Goal: Task Accomplishment & Management: Use online tool/utility

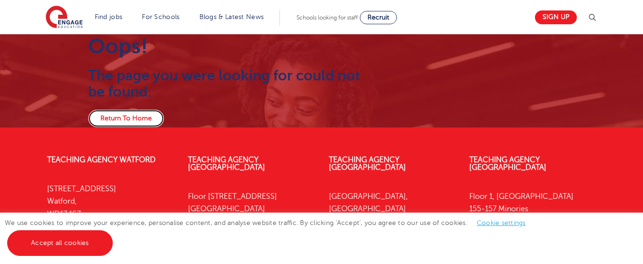
click at [117, 116] on link "Return To Home" at bounding box center [126, 119] width 76 height 18
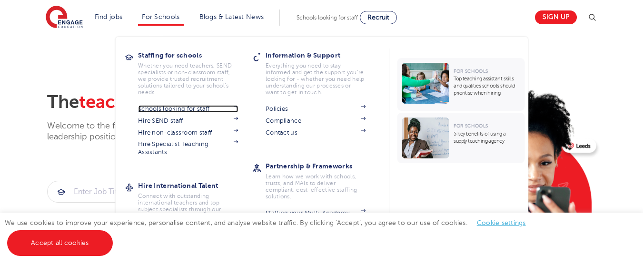
click at [150, 106] on link "Schools looking for staff" at bounding box center [188, 109] width 100 height 8
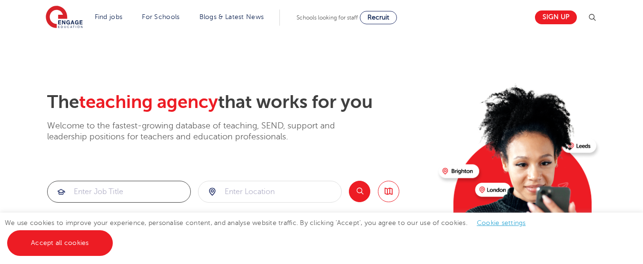
click at [75, 190] on input "search" at bounding box center [119, 191] width 143 height 21
type input "cleaner"
click at [233, 195] on input "search" at bounding box center [270, 191] width 143 height 21
click at [353, 192] on button "Search" at bounding box center [359, 191] width 21 height 21
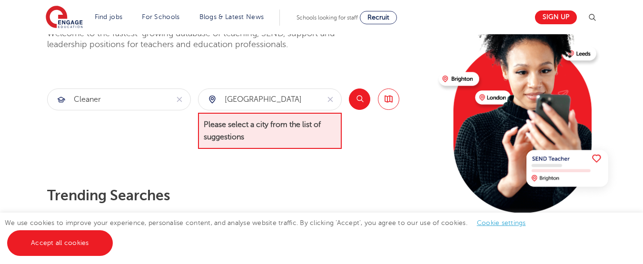
scroll to position [73, 0]
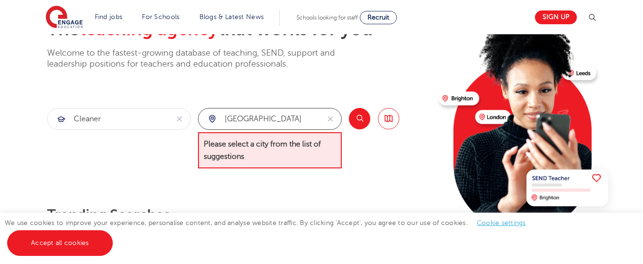
click at [304, 118] on input "west yorkshire" at bounding box center [259, 119] width 121 height 21
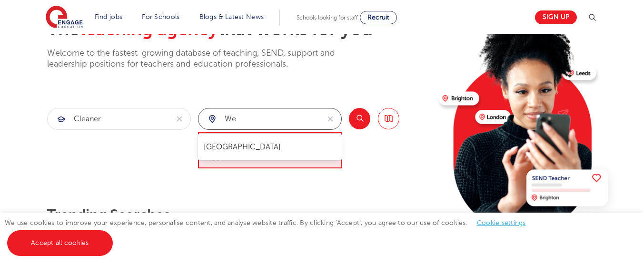
type input "w"
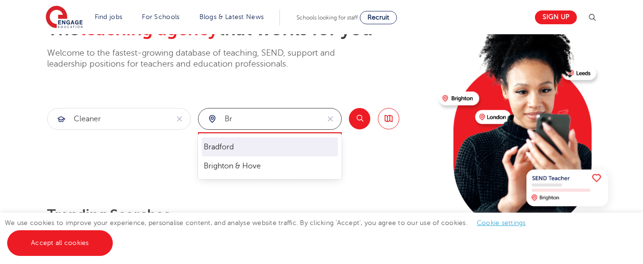
click at [235, 150] on li "Bradford" at bounding box center [270, 147] width 136 height 19
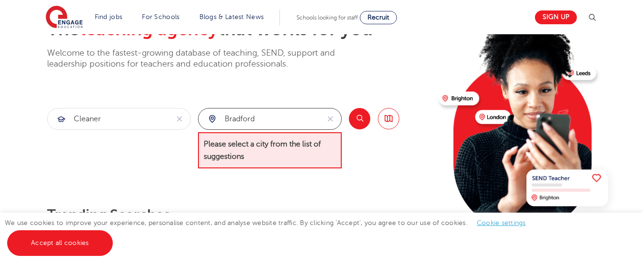
type input "Bradford"
click at [357, 118] on button "Search" at bounding box center [359, 118] width 21 height 21
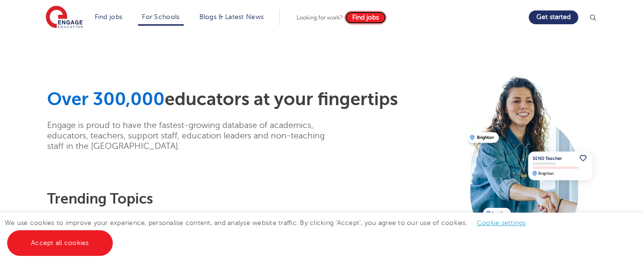
click at [364, 17] on span "Find jobs" at bounding box center [365, 17] width 27 height 7
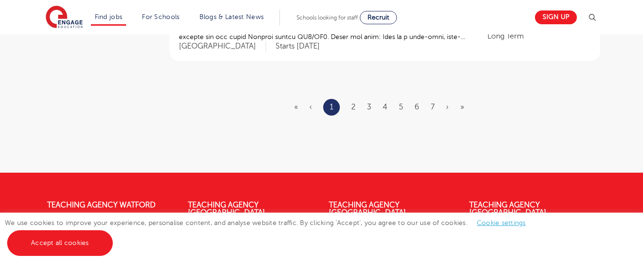
scroll to position [1272, 0]
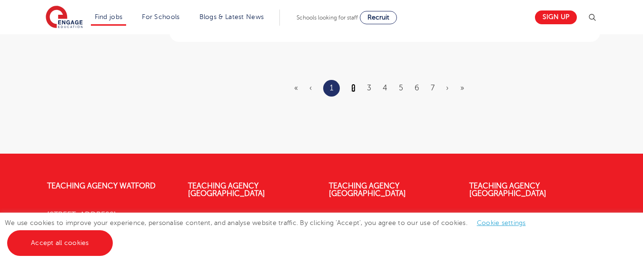
click at [353, 84] on link "2" at bounding box center [353, 88] width 4 height 9
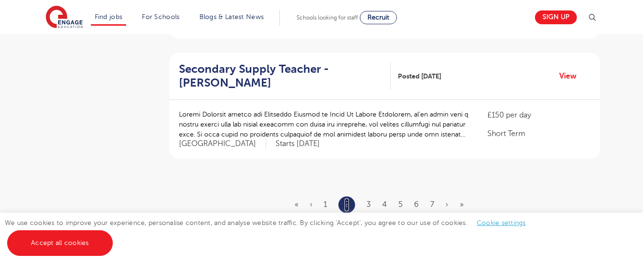
scroll to position [1162, 0]
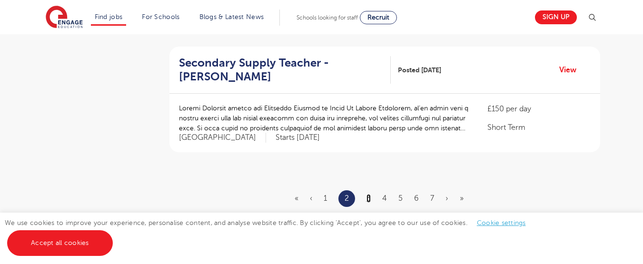
click at [369, 194] on link "3" at bounding box center [369, 198] width 4 height 9
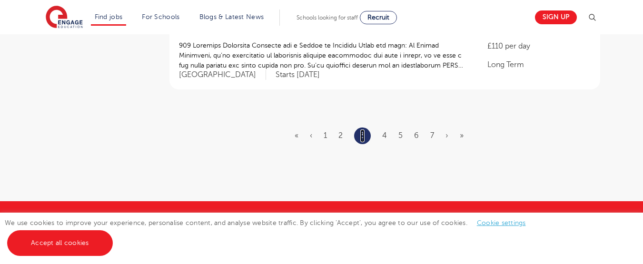
scroll to position [1244, 0]
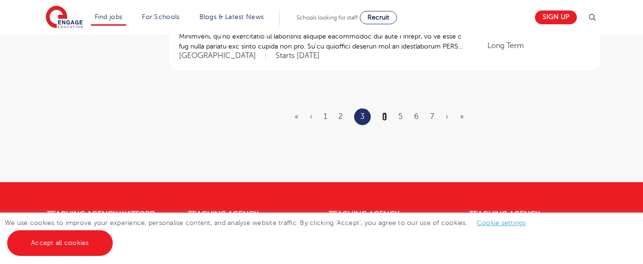
click at [385, 112] on link "4" at bounding box center [384, 116] width 5 height 9
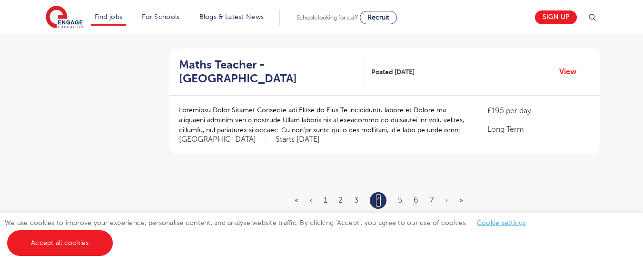
scroll to position [1163, 0]
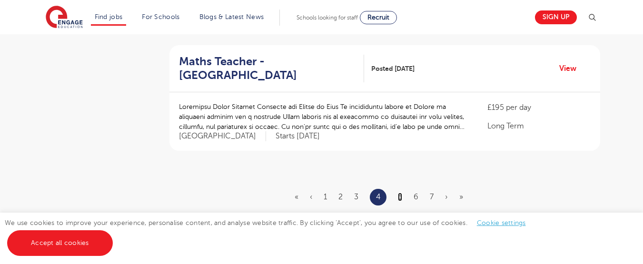
click at [402, 193] on link "5" at bounding box center [400, 197] width 4 height 9
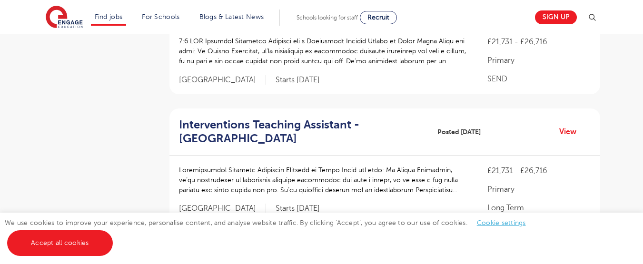
scroll to position [0, 0]
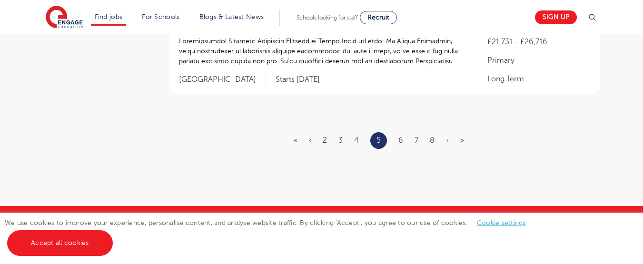
scroll to position [1326, 0]
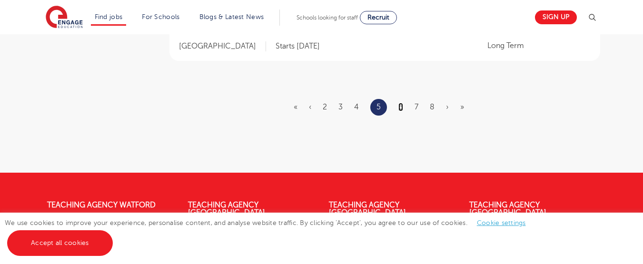
click at [400, 107] on link "6" at bounding box center [401, 107] width 5 height 9
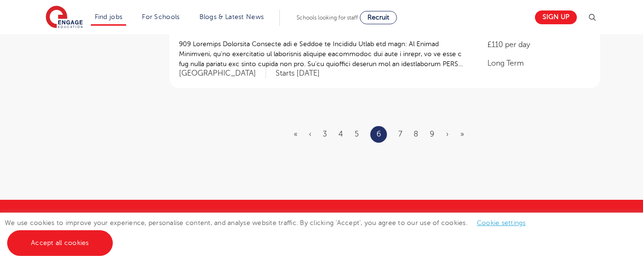
scroll to position [1254, 0]
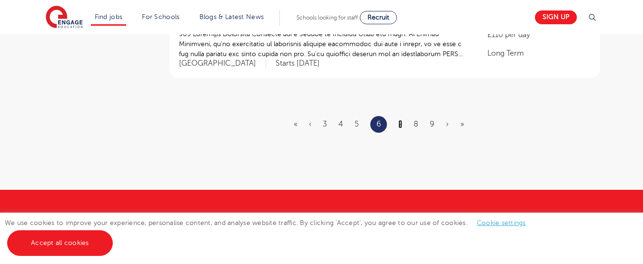
click at [400, 120] on link "7" at bounding box center [401, 124] width 4 height 9
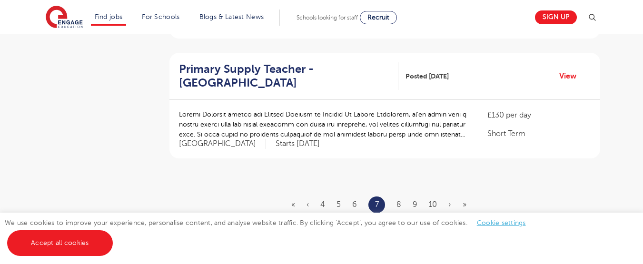
scroll to position [1165, 0]
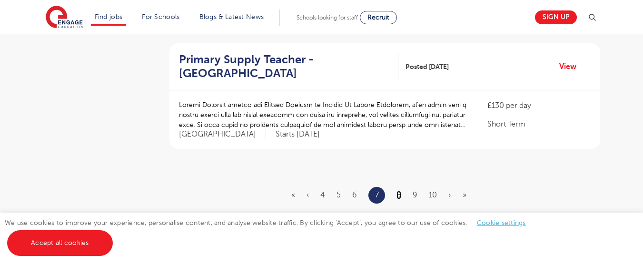
click at [399, 191] on link "8" at bounding box center [399, 195] width 5 height 9
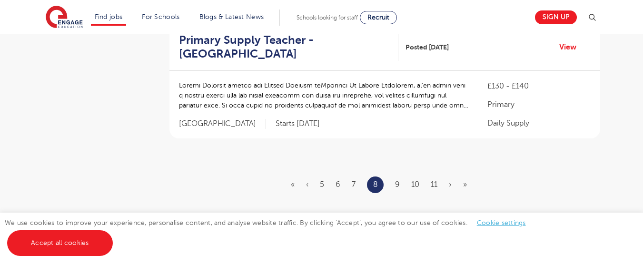
scroll to position [1188, 0]
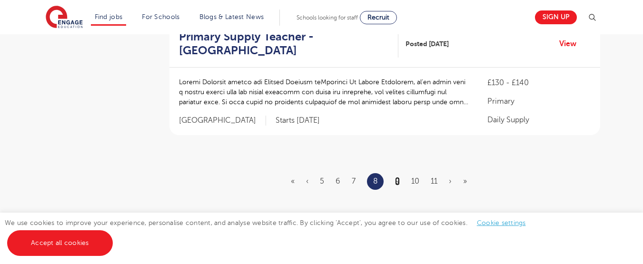
click at [398, 177] on link "9" at bounding box center [397, 181] width 5 height 9
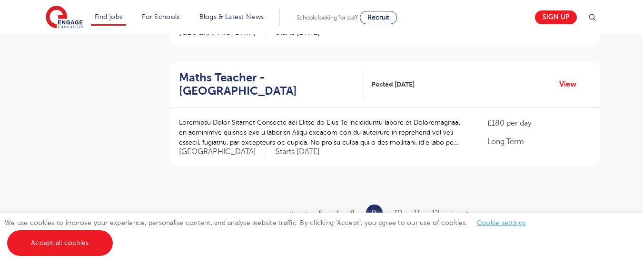
scroll to position [0, 0]
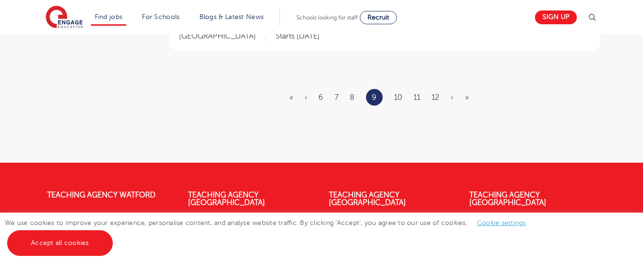
scroll to position [1313, 0]
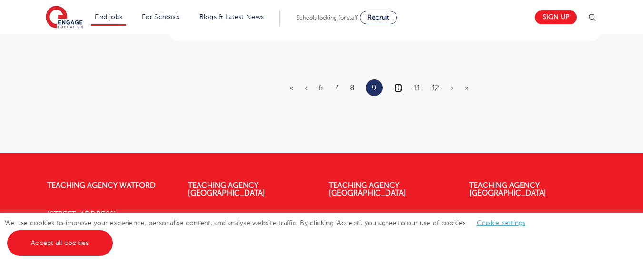
click at [396, 84] on link "10" at bounding box center [398, 88] width 8 height 9
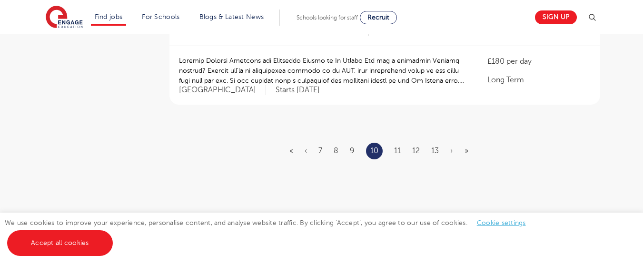
scroll to position [1212, 0]
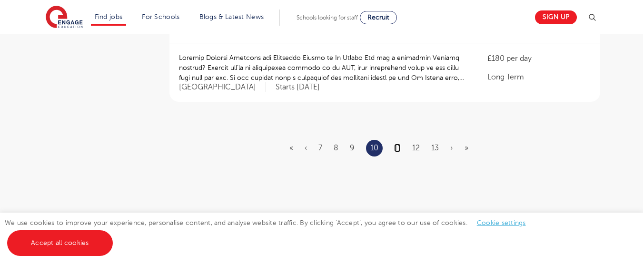
click at [398, 144] on link "11" at bounding box center [397, 148] width 7 height 9
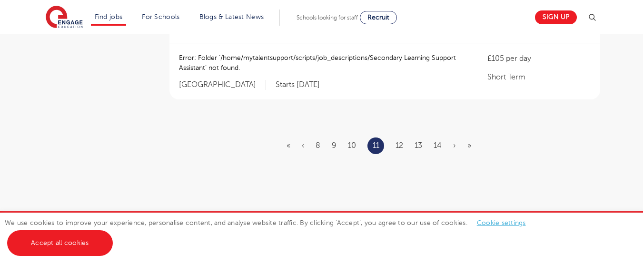
scroll to position [0, 0]
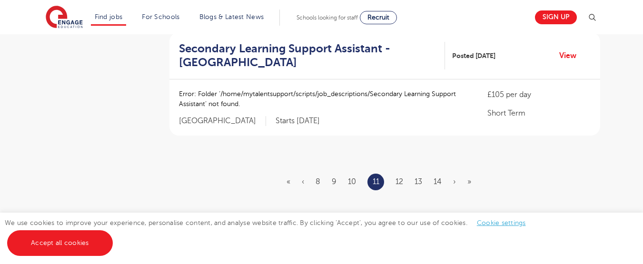
scroll to position [1198, 0]
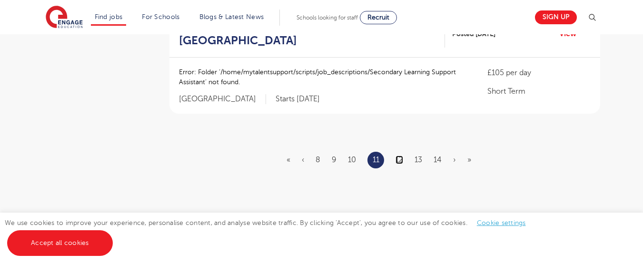
click at [398, 156] on link "12" at bounding box center [400, 160] width 8 height 9
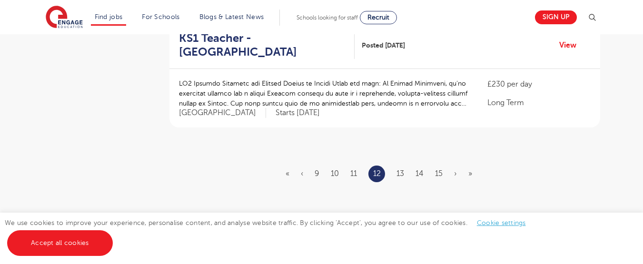
scroll to position [1233, 0]
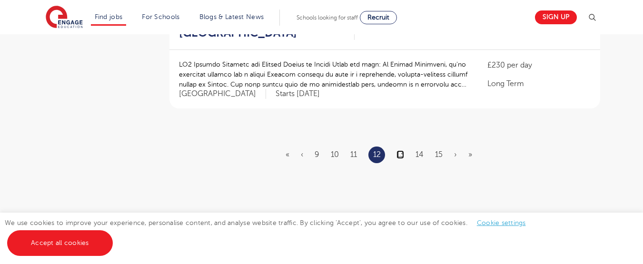
click at [400, 150] on link "13" at bounding box center [401, 154] width 8 height 9
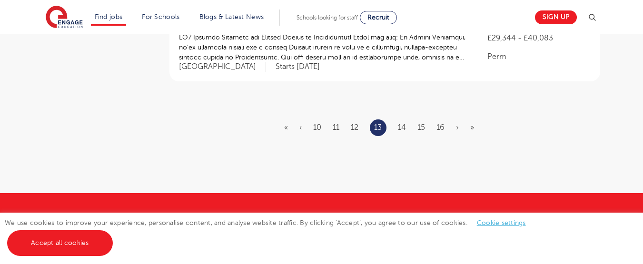
scroll to position [0, 0]
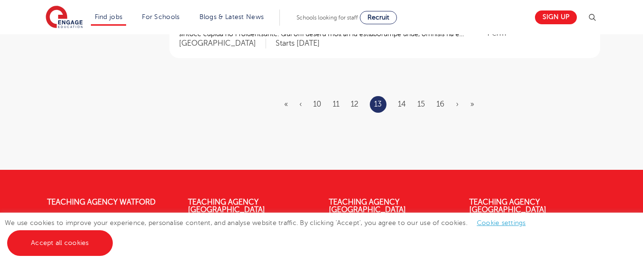
scroll to position [1266, 0]
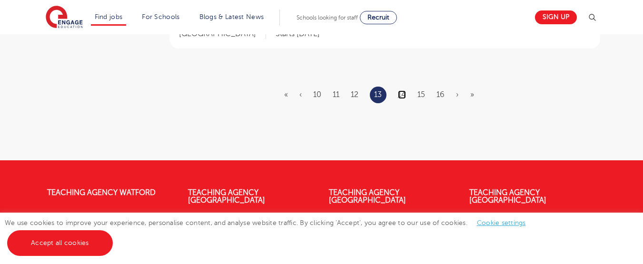
click at [403, 90] on link "14" at bounding box center [402, 94] width 8 height 9
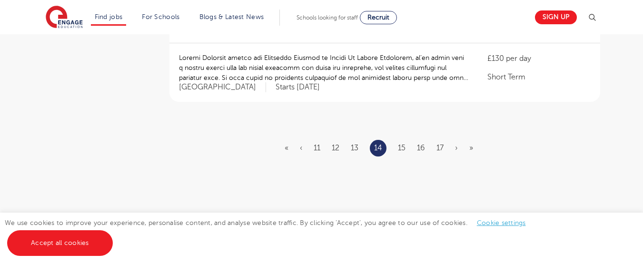
scroll to position [1225, 0]
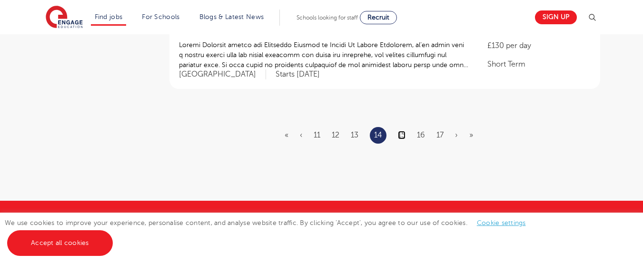
click at [404, 131] on link "15" at bounding box center [402, 135] width 8 height 9
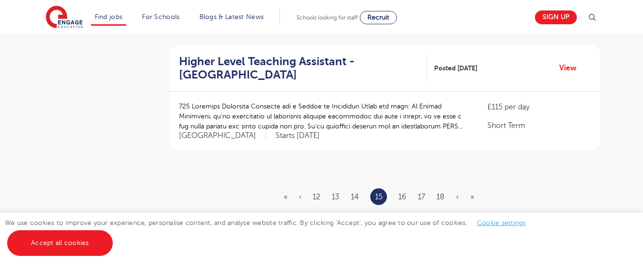
scroll to position [1180, 0]
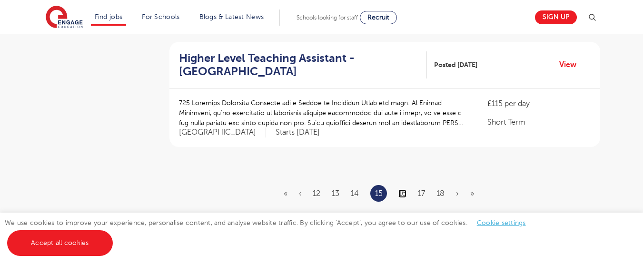
click at [400, 190] on link "16" at bounding box center [403, 194] width 8 height 9
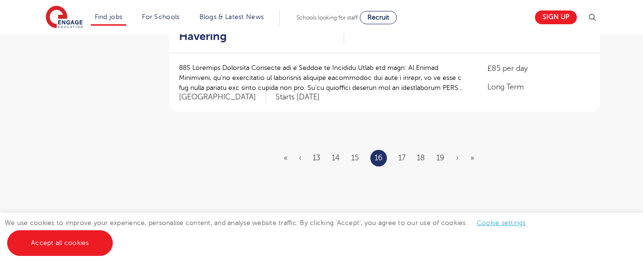
scroll to position [1218, 0]
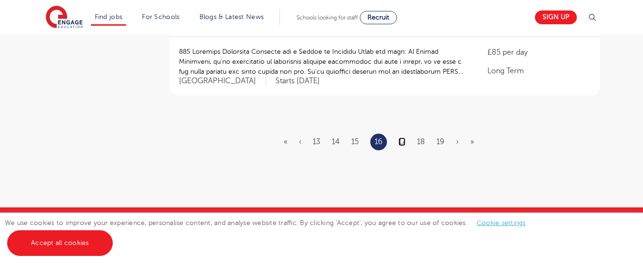
click at [402, 138] on link "17" at bounding box center [402, 142] width 7 height 9
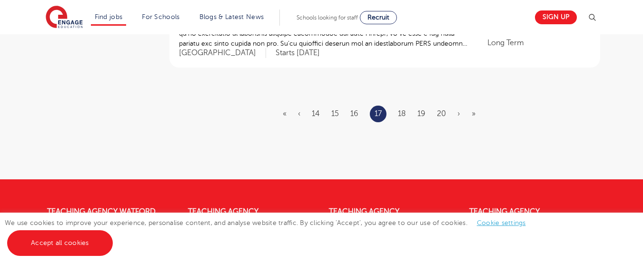
scroll to position [1253, 0]
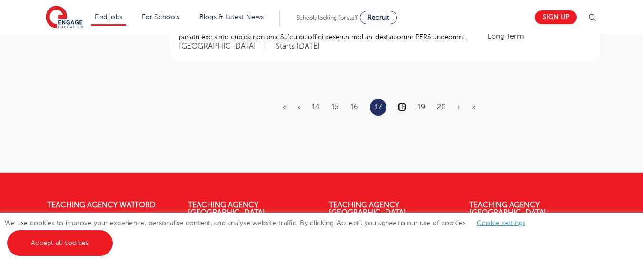
click at [399, 103] on link "18" at bounding box center [402, 107] width 8 height 9
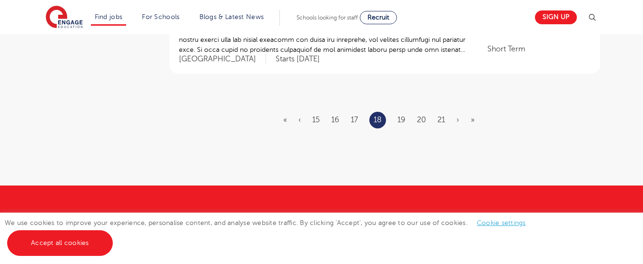
scroll to position [1231, 0]
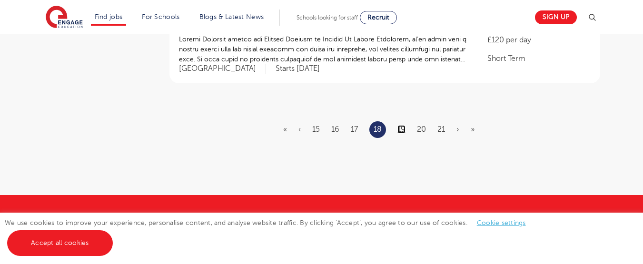
click at [404, 125] on link "19" at bounding box center [402, 129] width 8 height 9
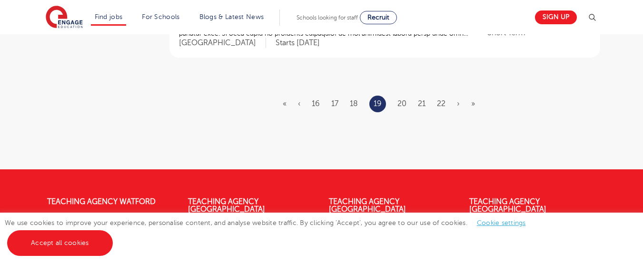
scroll to position [1272, 0]
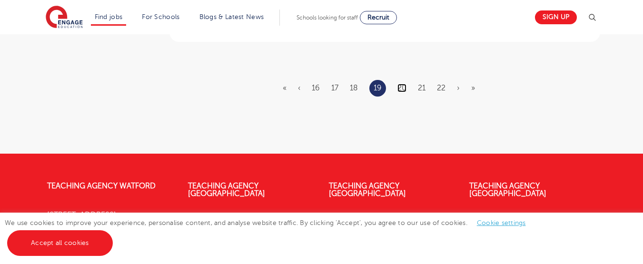
click at [403, 84] on link "20" at bounding box center [402, 88] width 9 height 9
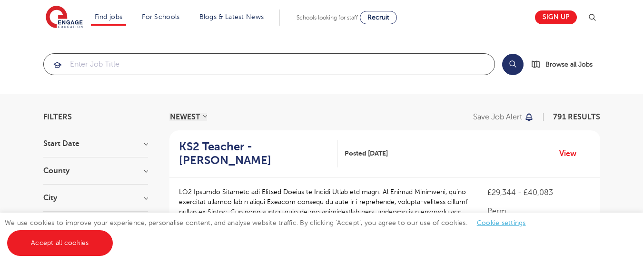
click at [167, 64] on input "search" at bounding box center [269, 64] width 451 height 21
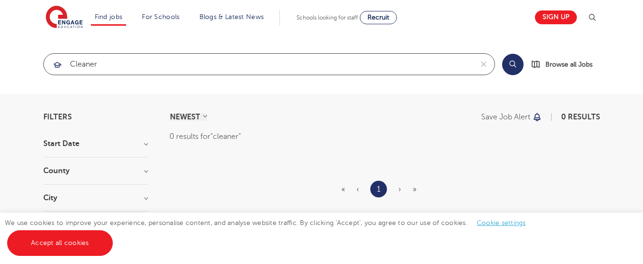
click button "Submit" at bounding box center [0, 0] width 0 height 0
click at [107, 65] on input "cleaner" at bounding box center [258, 64] width 429 height 21
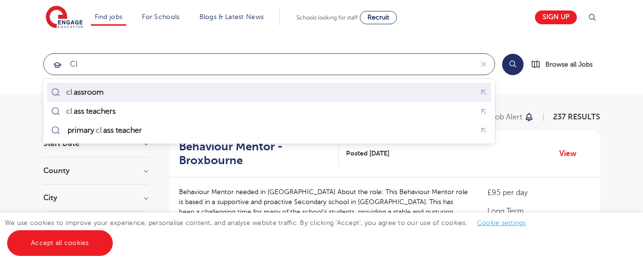
click at [79, 91] on mark "assroom" at bounding box center [88, 92] width 33 height 11
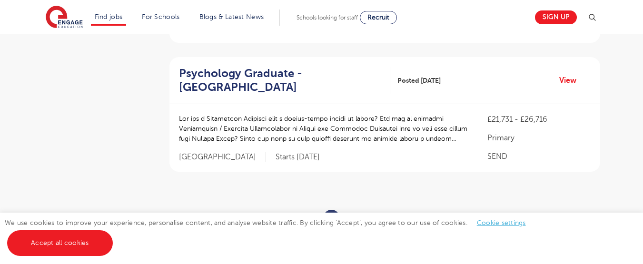
scroll to position [1108, 0]
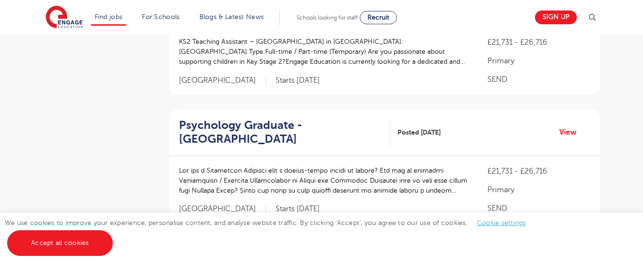
type input "classroom"
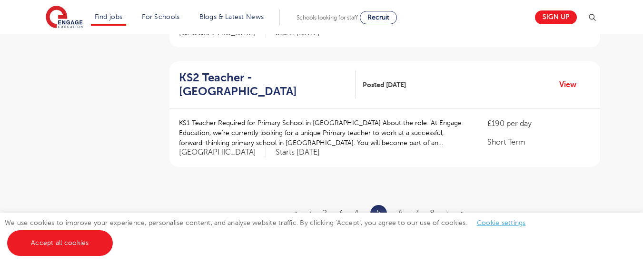
scroll to position [1181, 0]
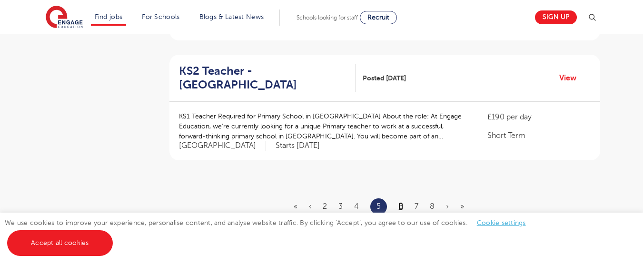
click at [401, 202] on link "6" at bounding box center [401, 206] width 5 height 9
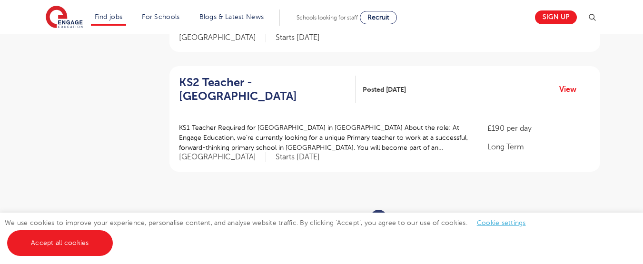
scroll to position [1158, 0]
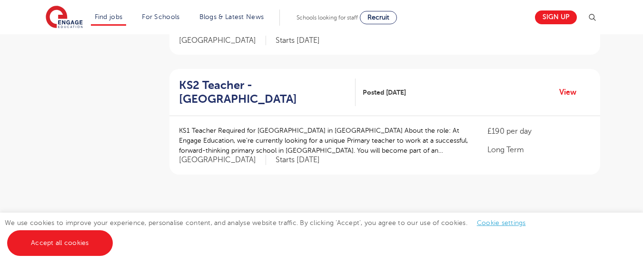
click at [401, 217] on link "7" at bounding box center [401, 221] width 4 height 9
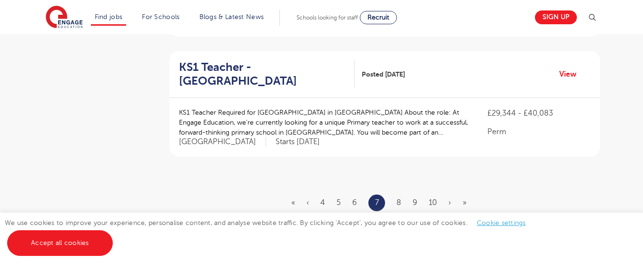
scroll to position [0, 0]
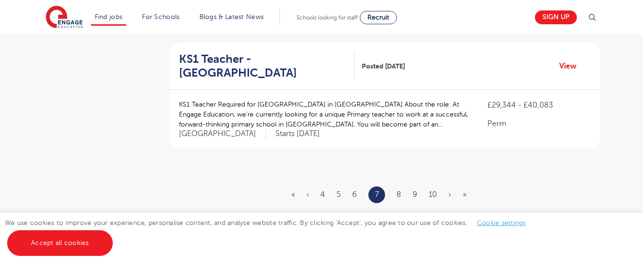
scroll to position [1132, 0]
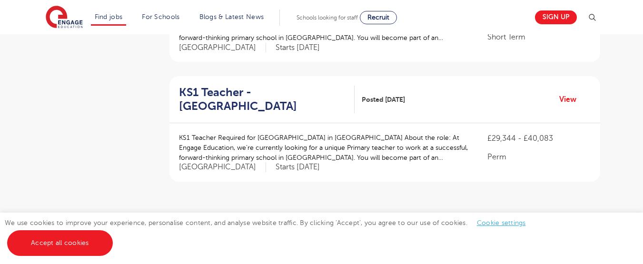
click at [400, 224] on link "8" at bounding box center [399, 228] width 5 height 9
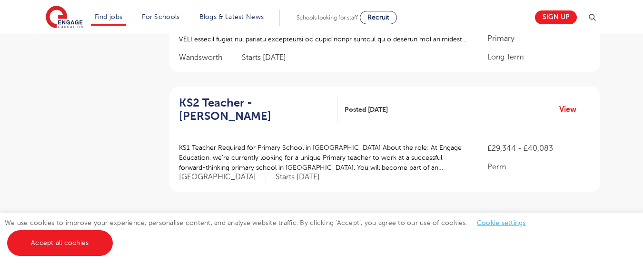
scroll to position [1157, 0]
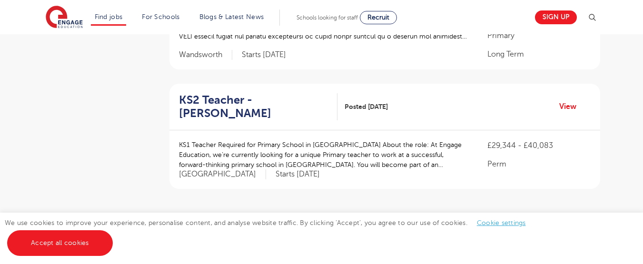
click at [397, 231] on link "9" at bounding box center [397, 235] width 5 height 9
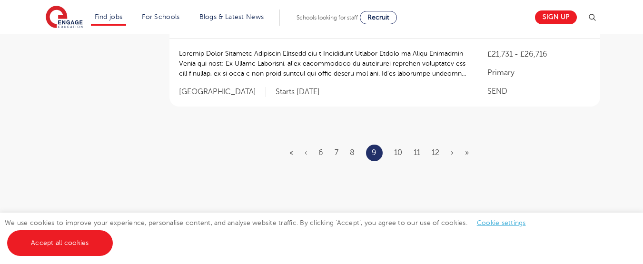
scroll to position [1200, 0]
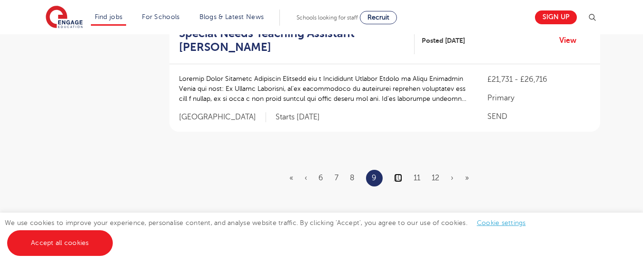
click at [394, 174] on link "10" at bounding box center [398, 178] width 8 height 9
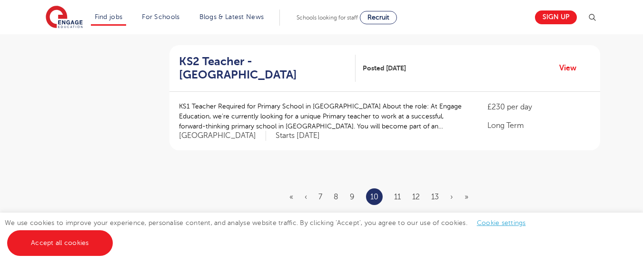
scroll to position [1153, 0]
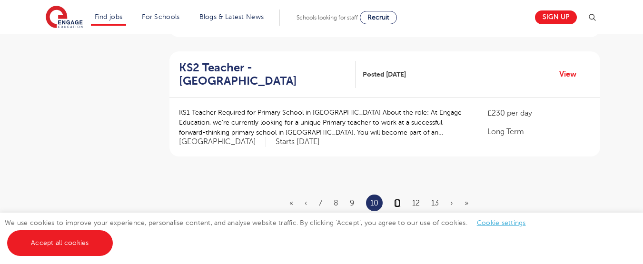
click at [396, 199] on link "11" at bounding box center [397, 203] width 7 height 9
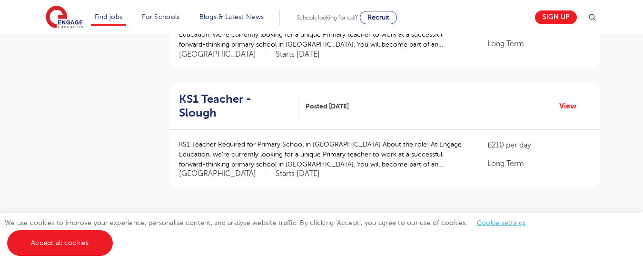
scroll to position [0, 0]
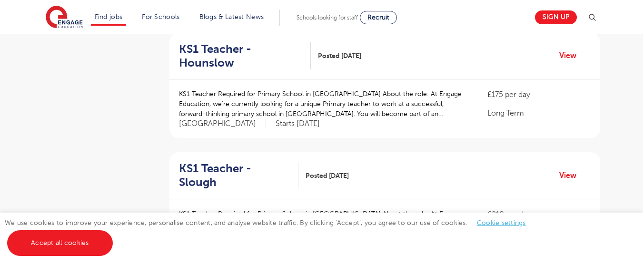
scroll to position [1098, 0]
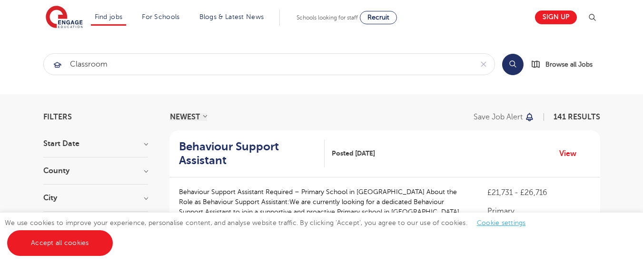
drag, startPoint x: 642, startPoint y: 42, endPoint x: 647, endPoint y: 40, distance: 5.2
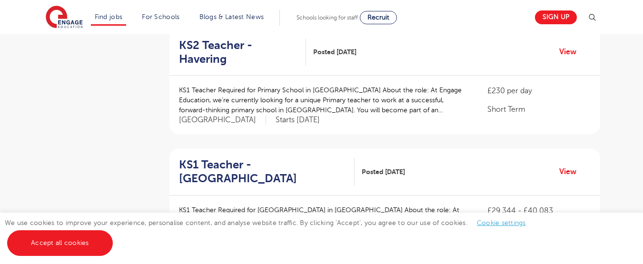
scroll to position [1088, 0]
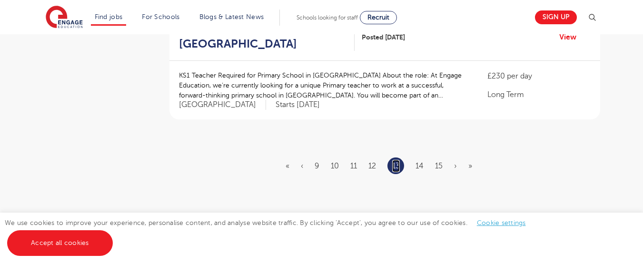
scroll to position [1186, 0]
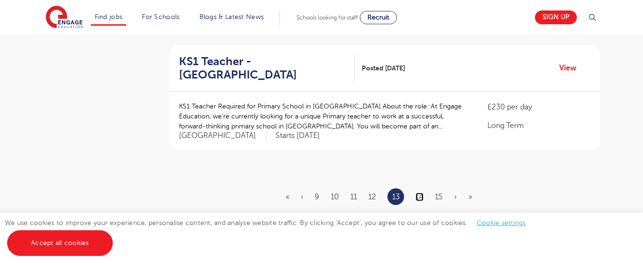
click at [419, 193] on link "14" at bounding box center [420, 197] width 8 height 9
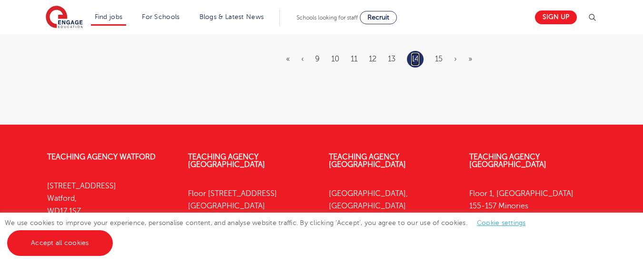
scroll to position [1078, 0]
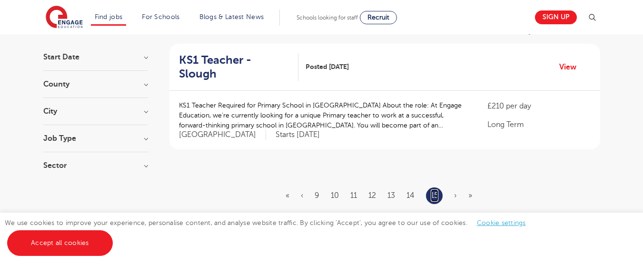
scroll to position [77, 0]
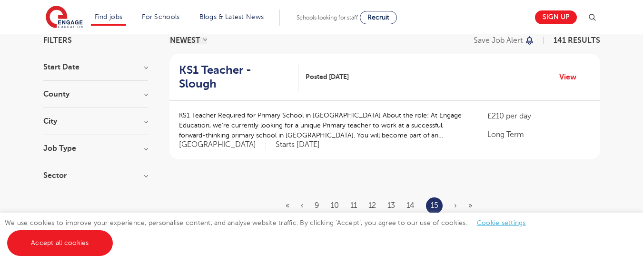
click at [469, 201] on span "»" at bounding box center [471, 205] width 4 height 9
click at [85, 150] on h3 "Job Type" at bounding box center [95, 149] width 105 height 8
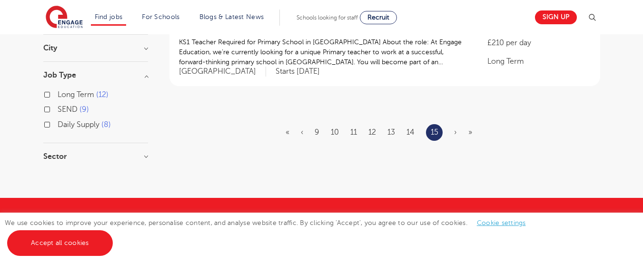
scroll to position [161, 0]
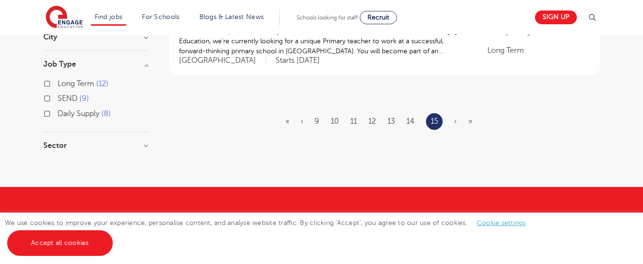
click at [58, 110] on label "Daily Supply 8" at bounding box center [84, 114] width 53 height 12
click at [58, 110] on input "Daily Supply 8" at bounding box center [61, 113] width 6 height 6
checkbox input "true"
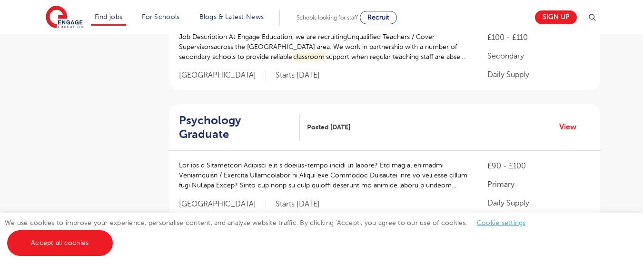
scroll to position [161, 0]
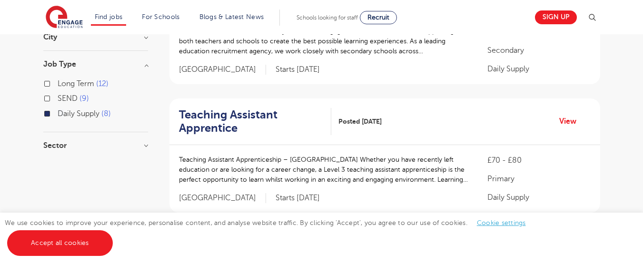
click at [58, 83] on label "Long Term 12" at bounding box center [83, 84] width 51 height 12
click at [58, 83] on input "Long Term 12" at bounding box center [61, 83] width 6 height 6
checkbox input "true"
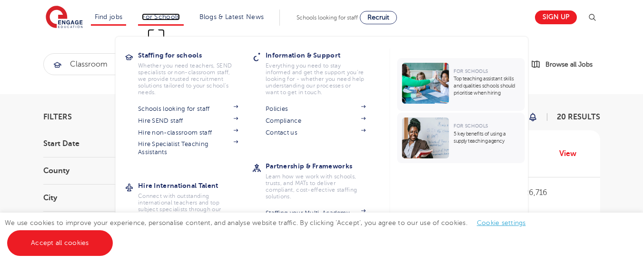
click at [168, 17] on link "For Schools" at bounding box center [161, 16] width 38 height 7
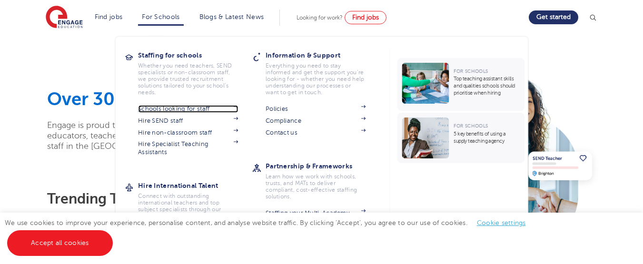
click at [196, 107] on link "Schools looking for staff" at bounding box center [188, 109] width 100 height 8
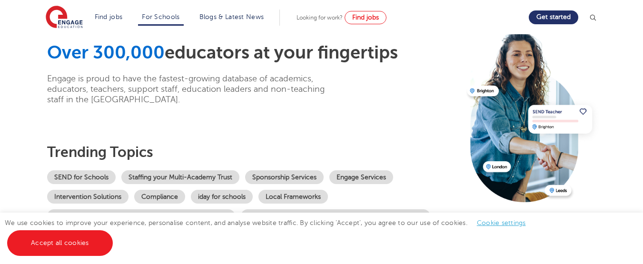
scroll to position [40, 0]
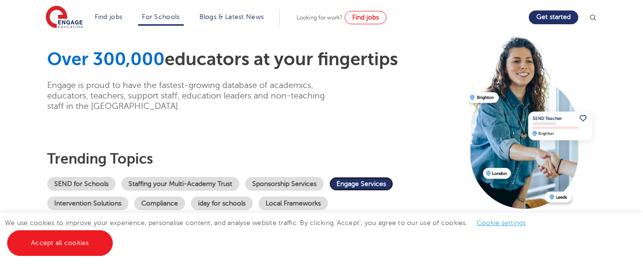
click at [373, 181] on link "Engage Services" at bounding box center [361, 184] width 64 height 14
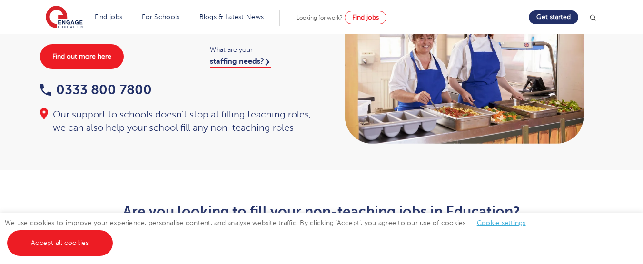
scroll to position [51, 0]
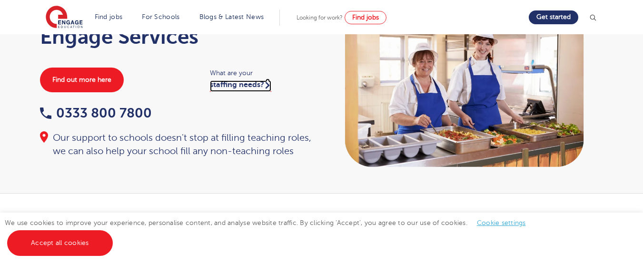
click at [245, 85] on link "staffing needs?" at bounding box center [240, 85] width 61 height 11
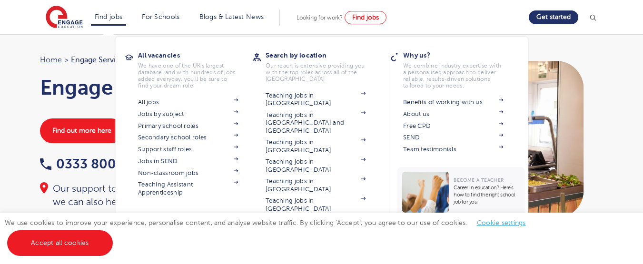
scroll to position [51, 0]
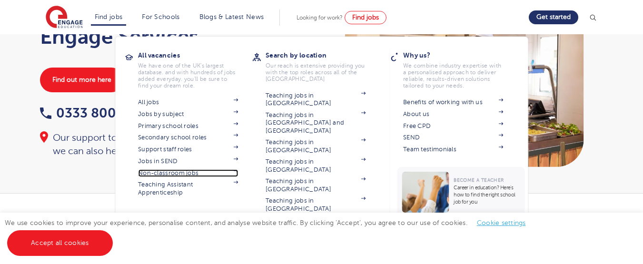
click at [190, 173] on link "Non-classroom jobs" at bounding box center [188, 174] width 100 height 8
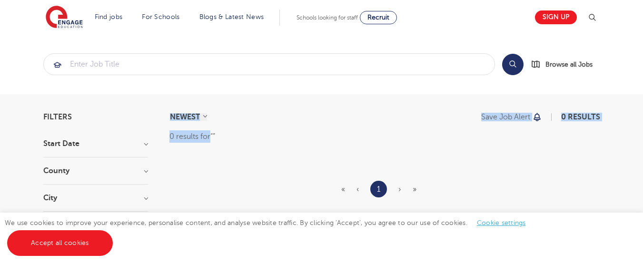
click at [304, 118] on section "NEWEST OLDEST Save job alert 0 results 0 results for « ‹ 1 › »" at bounding box center [385, 189] width 431 height 152
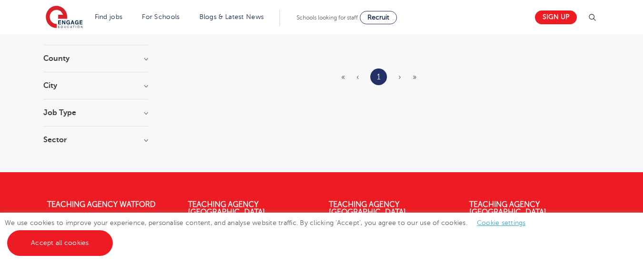
scroll to position [60, 0]
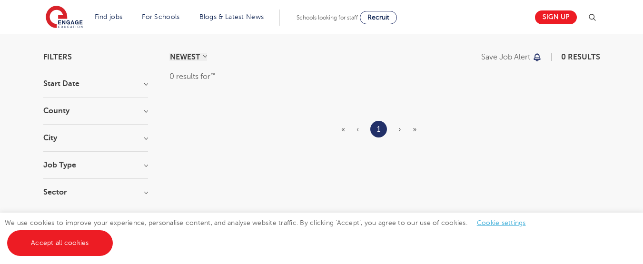
click at [147, 140] on h3 "City" at bounding box center [95, 138] width 105 height 8
click at [147, 105] on section "Start Date County City Job Type Long Term 45 Daily Supply 24 SEND 17 Support Se…" at bounding box center [95, 147] width 105 height 135
click at [54, 83] on h3 "Start Date" at bounding box center [95, 84] width 105 height 8
click at [203, 56] on select "NEWEST OLDEST" at bounding box center [189, 57] width 38 height 8
select select "vacancy_date_asc"
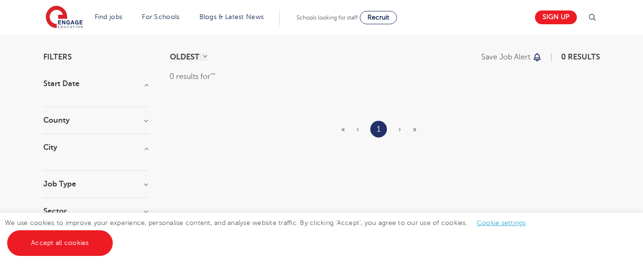
click at [170, 53] on select "NEWEST OLDEST" at bounding box center [189, 57] width 38 height 8
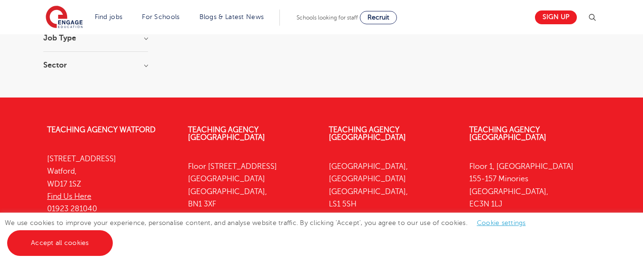
scroll to position [275, 0]
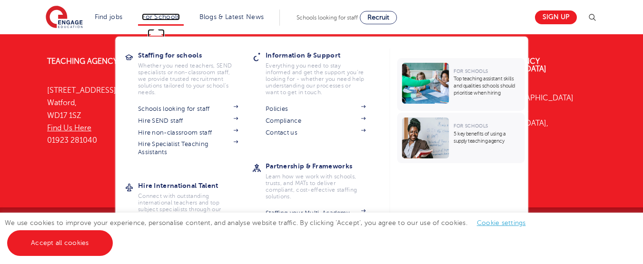
click at [159, 20] on link "For Schools" at bounding box center [161, 16] width 38 height 7
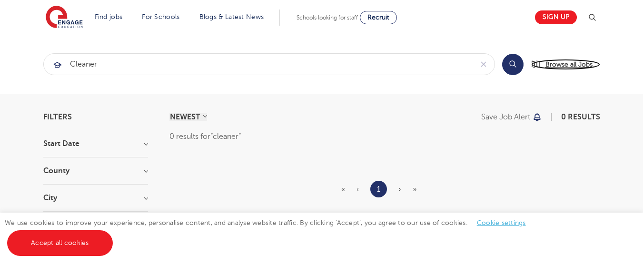
click at [558, 61] on span "Browse all Jobs" at bounding box center [569, 64] width 47 height 11
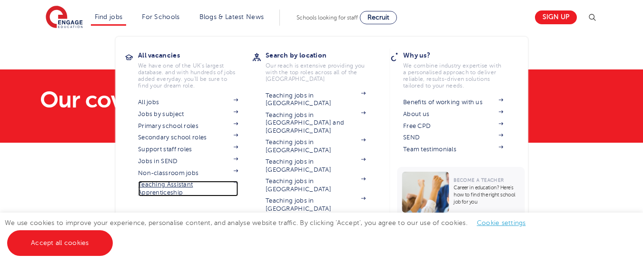
click at [179, 184] on link "Teaching Assistant Apprenticeship" at bounding box center [188, 189] width 100 height 16
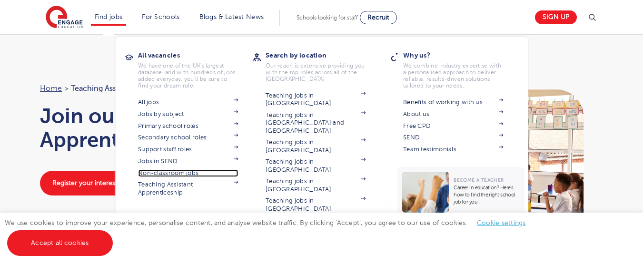
click at [152, 171] on link "Non-classroom jobs" at bounding box center [188, 174] width 100 height 8
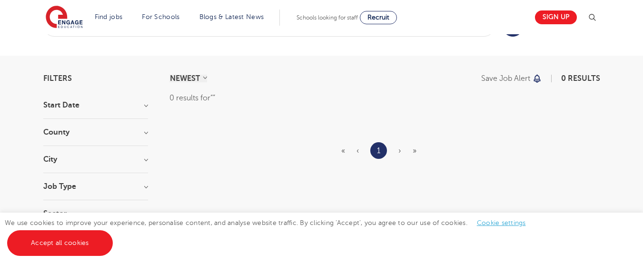
scroll to position [39, 0]
